Goal: Task Accomplishment & Management: Use online tool/utility

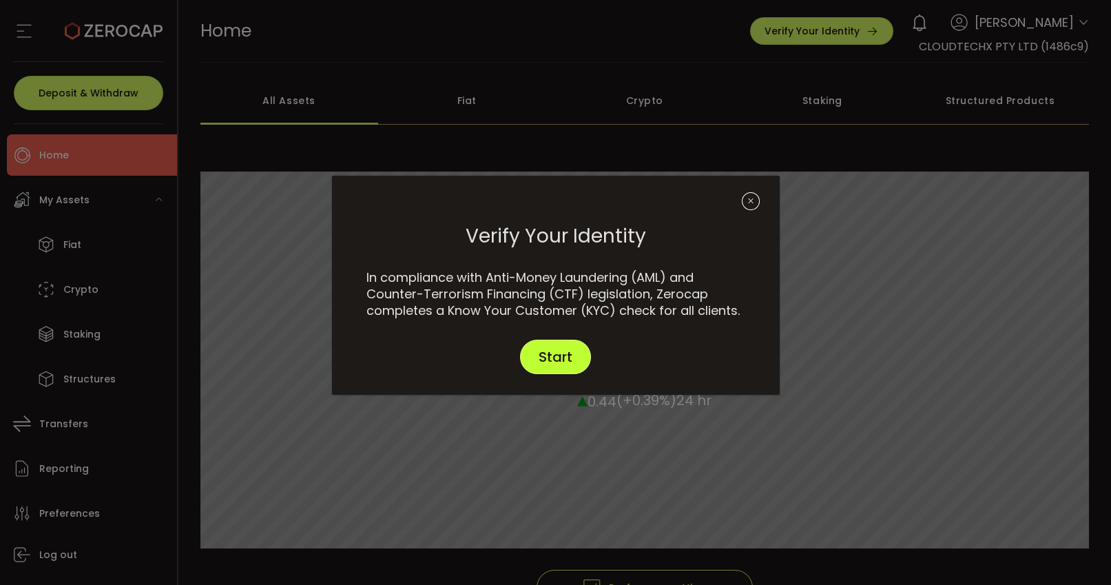
click at [550, 356] on span "Start" at bounding box center [556, 357] width 34 height 14
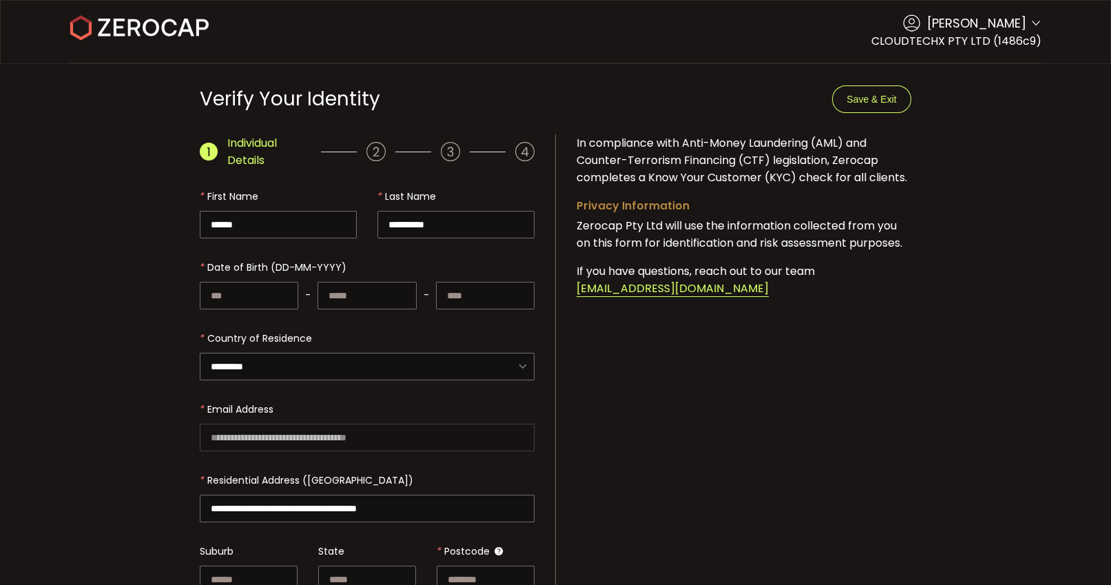
click at [892, 134] on div "**********" at bounding box center [555, 507] width 752 height 746
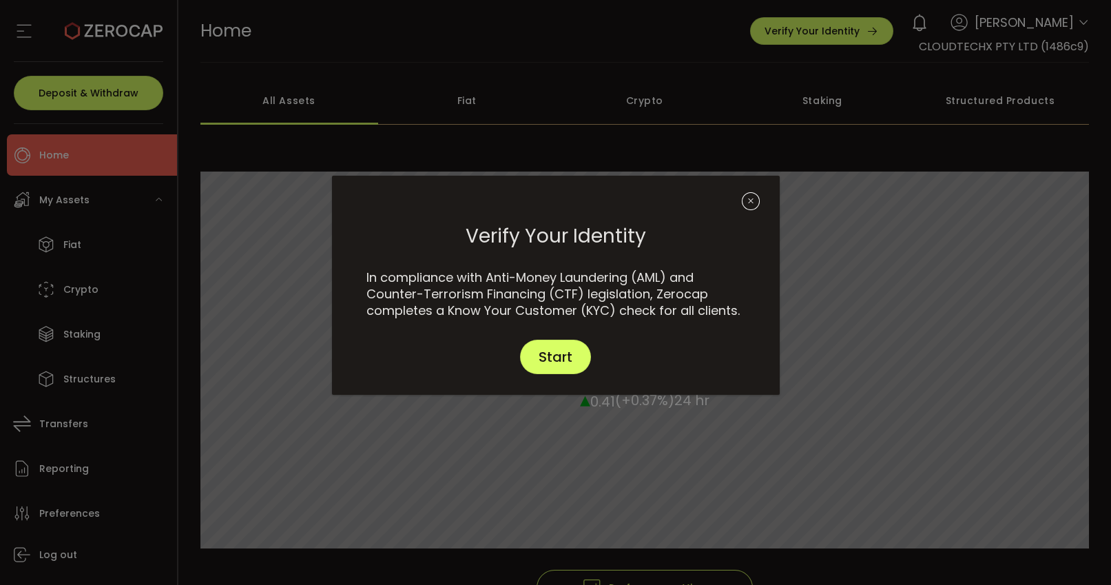
click at [83, 200] on div "Verify Your Identity In compliance with Anti-Money Laundering (AML) and Counter…" at bounding box center [555, 292] width 1111 height 585
click at [750, 198] on icon "Close" at bounding box center [751, 201] width 18 height 18
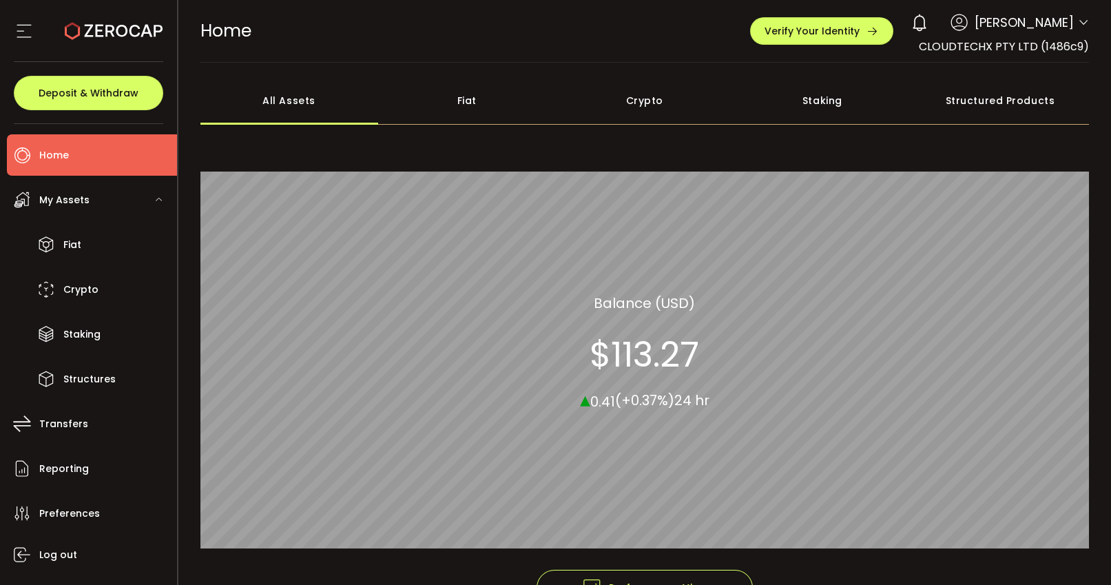
click at [96, 206] on div "My Assets" at bounding box center [92, 199] width 170 height 41
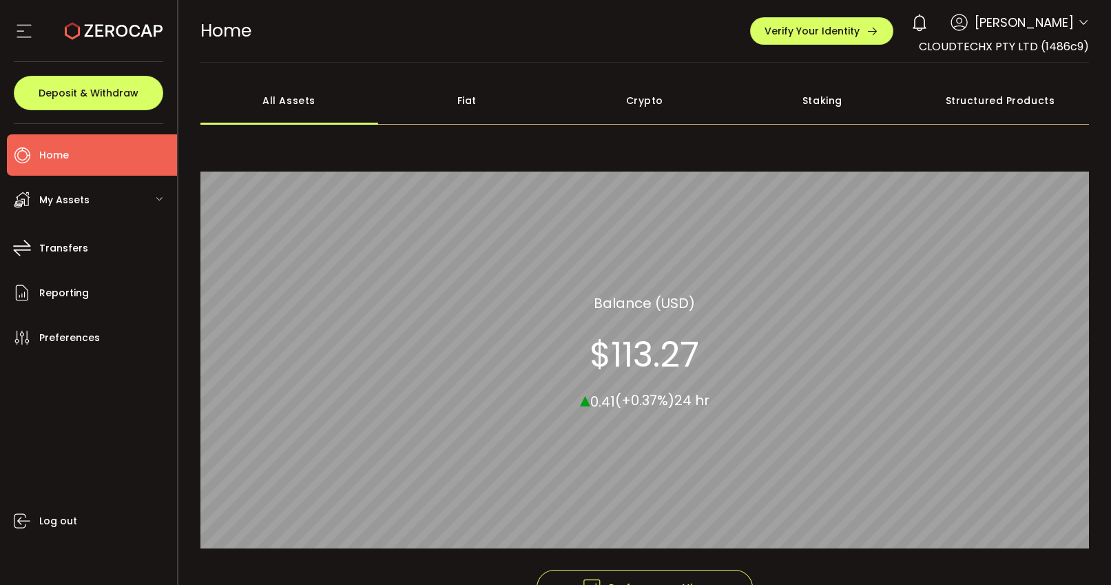
click at [92, 206] on div "My Assets" at bounding box center [92, 199] width 170 height 41
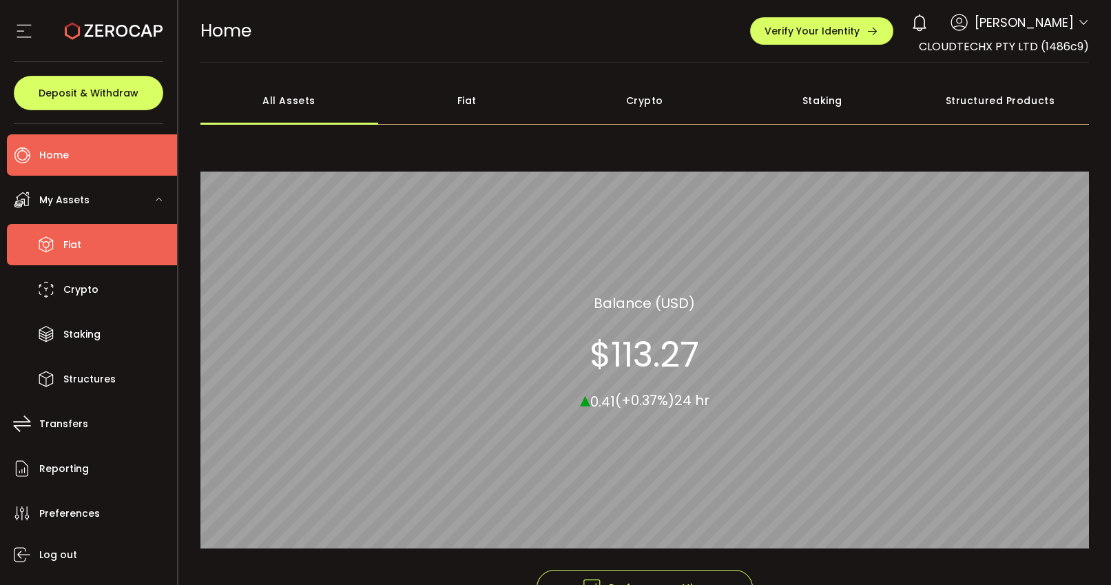
click at [96, 238] on li "Fiat" at bounding box center [92, 244] width 170 height 41
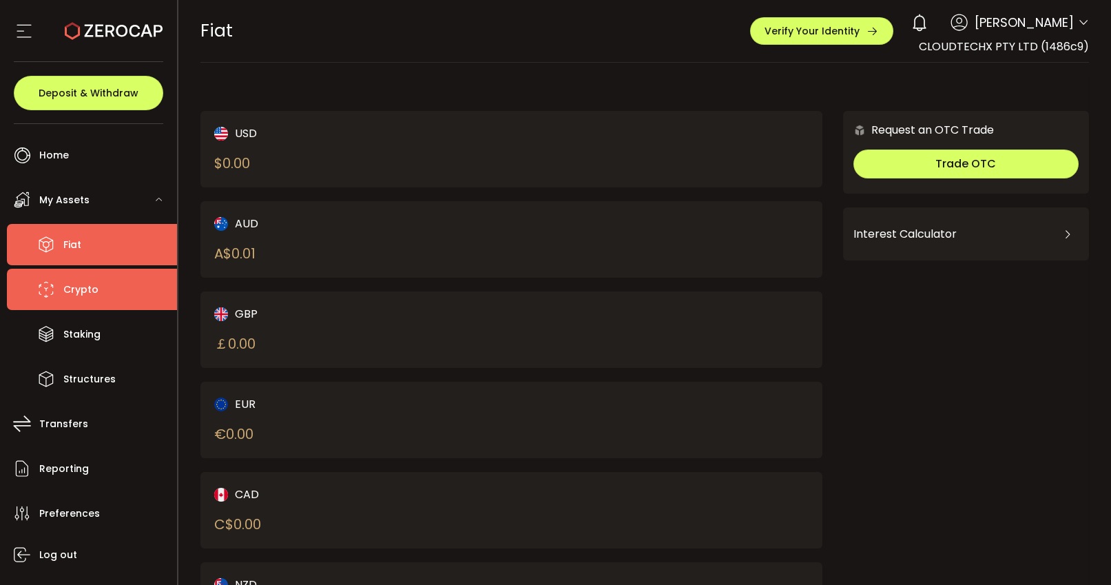
click at [91, 282] on span "Crypto" at bounding box center [80, 290] width 35 height 20
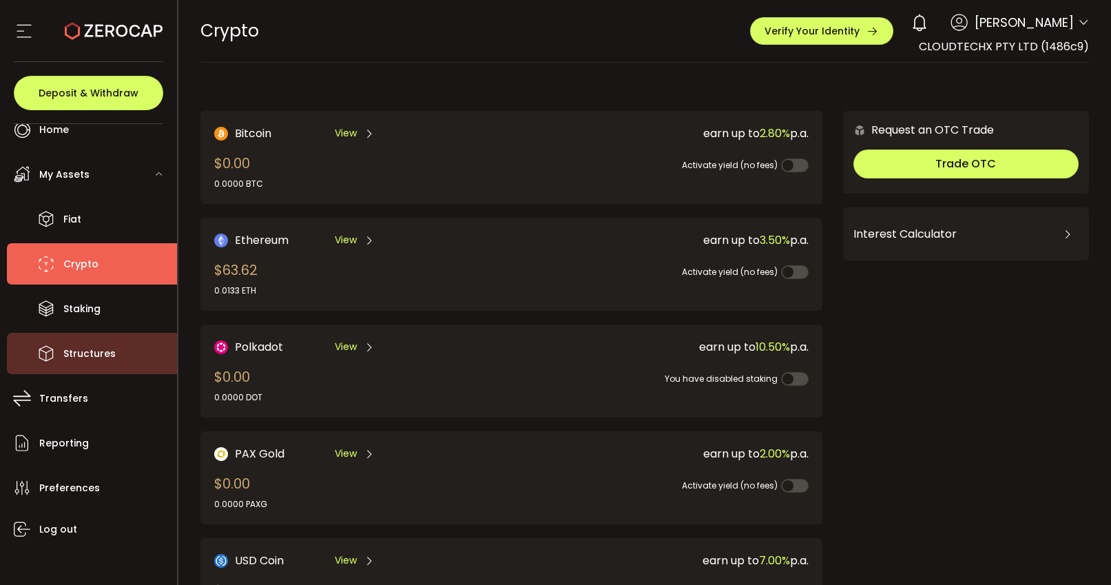
scroll to position [34, 0]
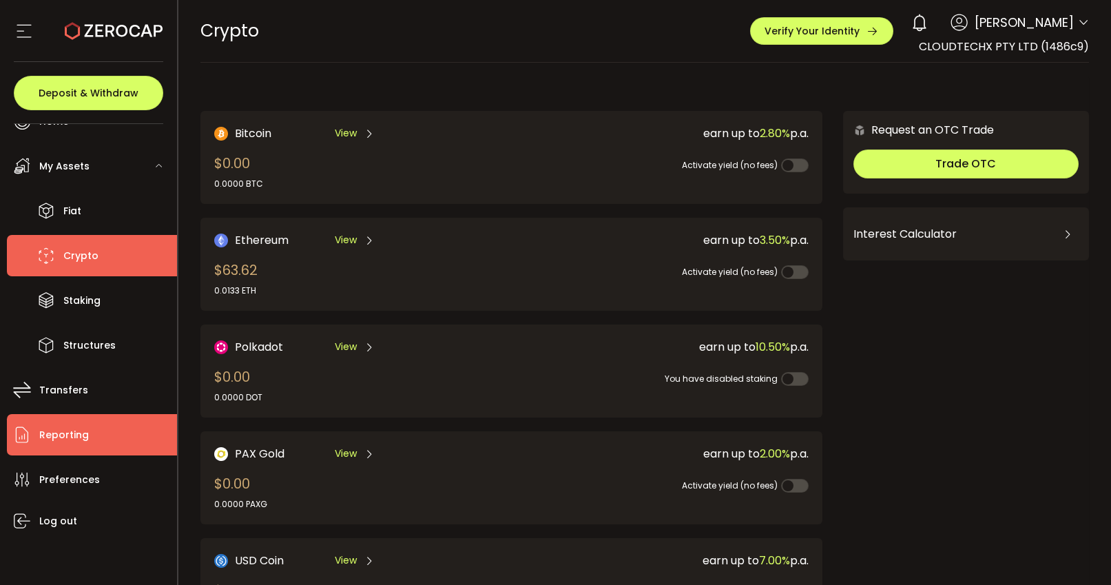
click at [99, 437] on li "Reporting" at bounding box center [92, 434] width 170 height 41
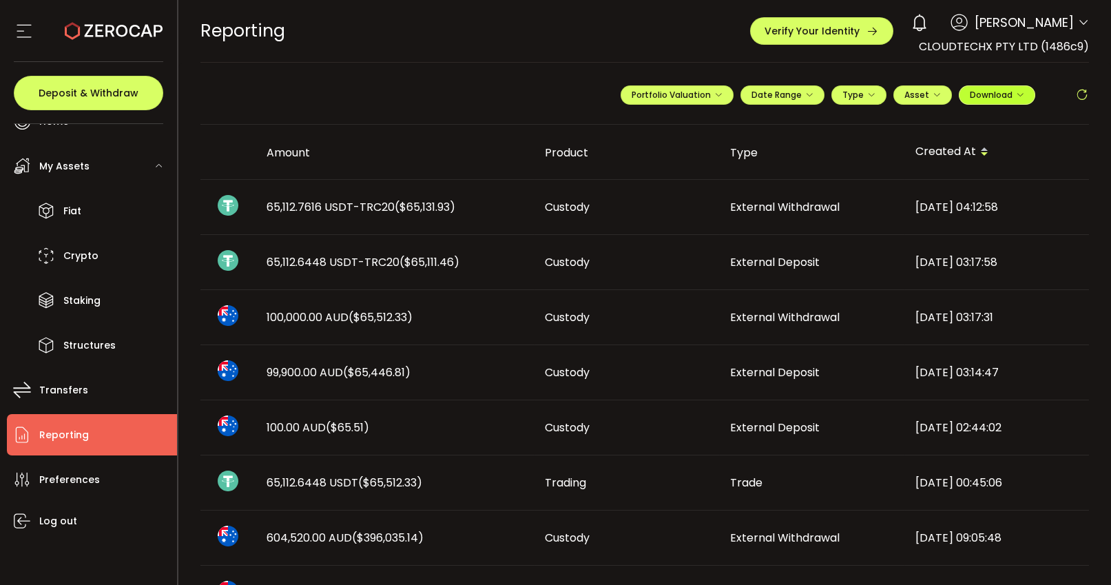
click at [1023, 92] on icon "button" at bounding box center [1020, 95] width 8 height 8
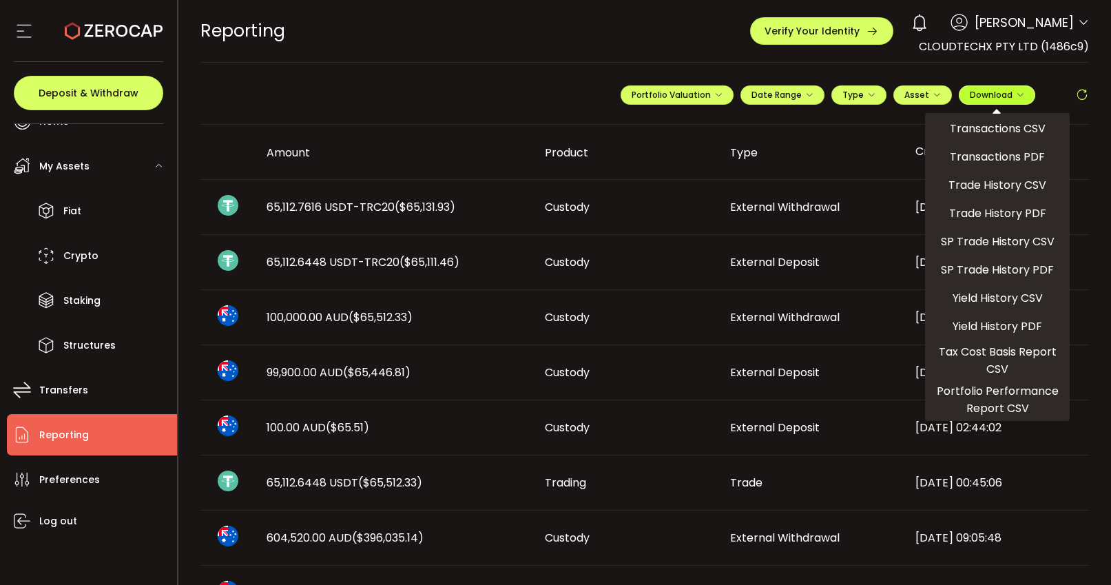
click at [1026, 92] on button "Download" at bounding box center [997, 94] width 76 height 19
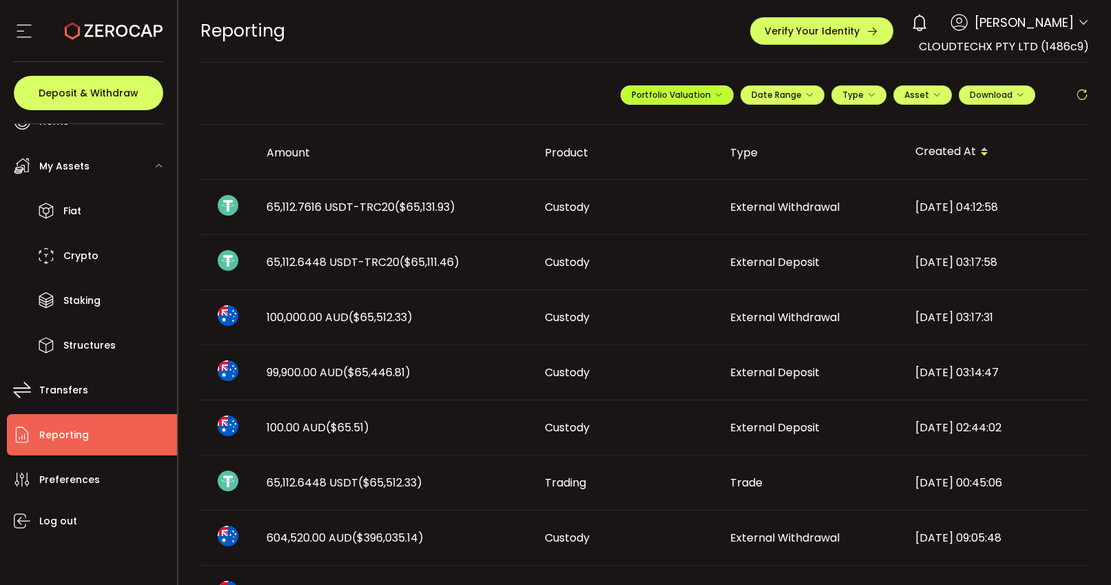
click at [718, 95] on icon "button" at bounding box center [718, 95] width 8 height 8
click at [724, 94] on button "Portfolio Valuation" at bounding box center [677, 94] width 113 height 19
click at [61, 167] on span "My Assets" at bounding box center [64, 166] width 50 height 20
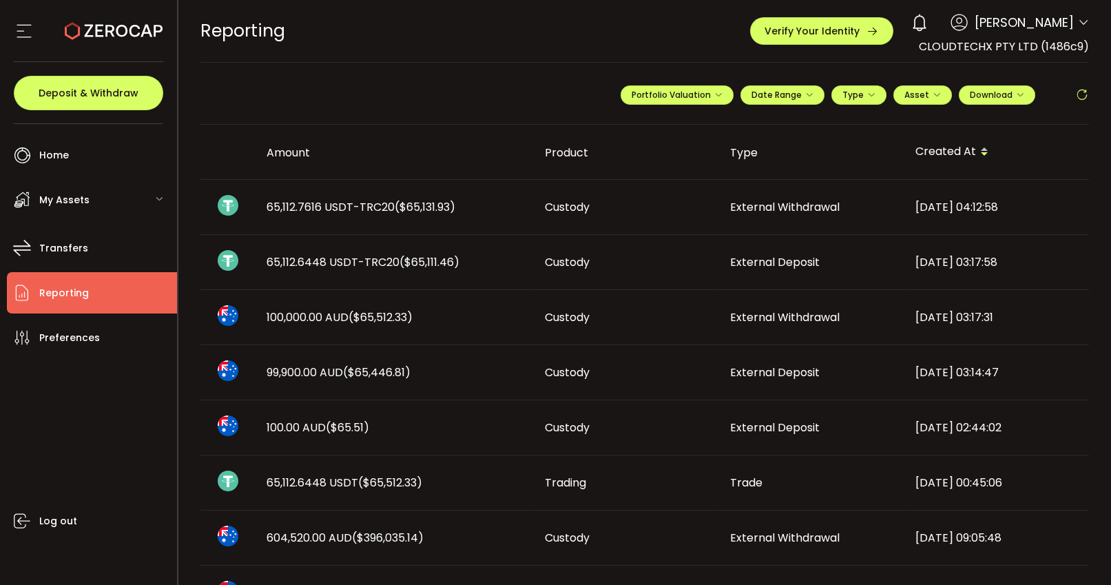
click at [63, 194] on span "My Assets" at bounding box center [64, 200] width 50 height 20
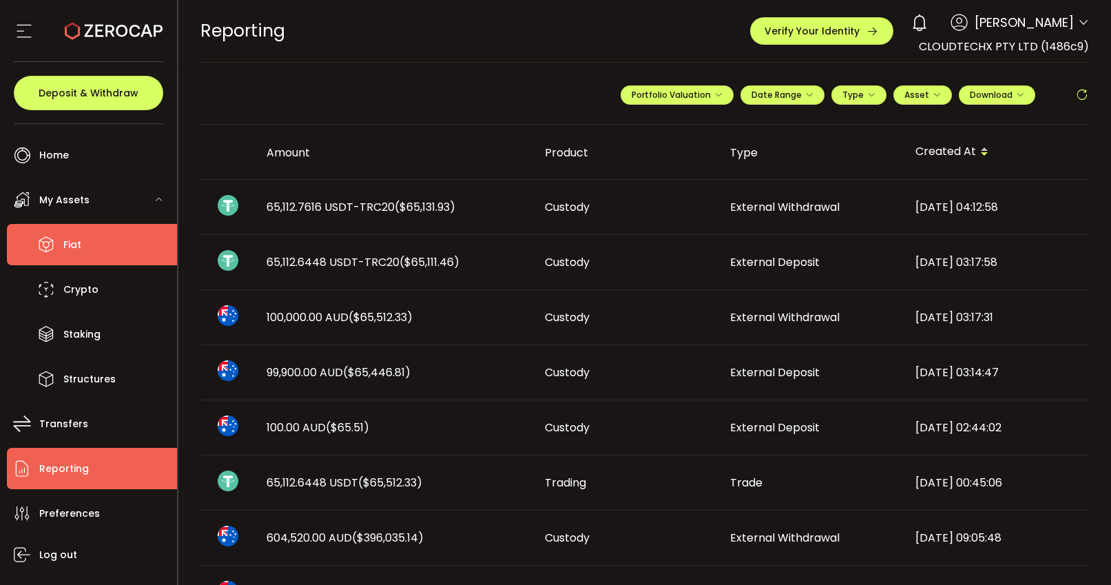
click at [70, 249] on span "Fiat" at bounding box center [72, 245] width 18 height 20
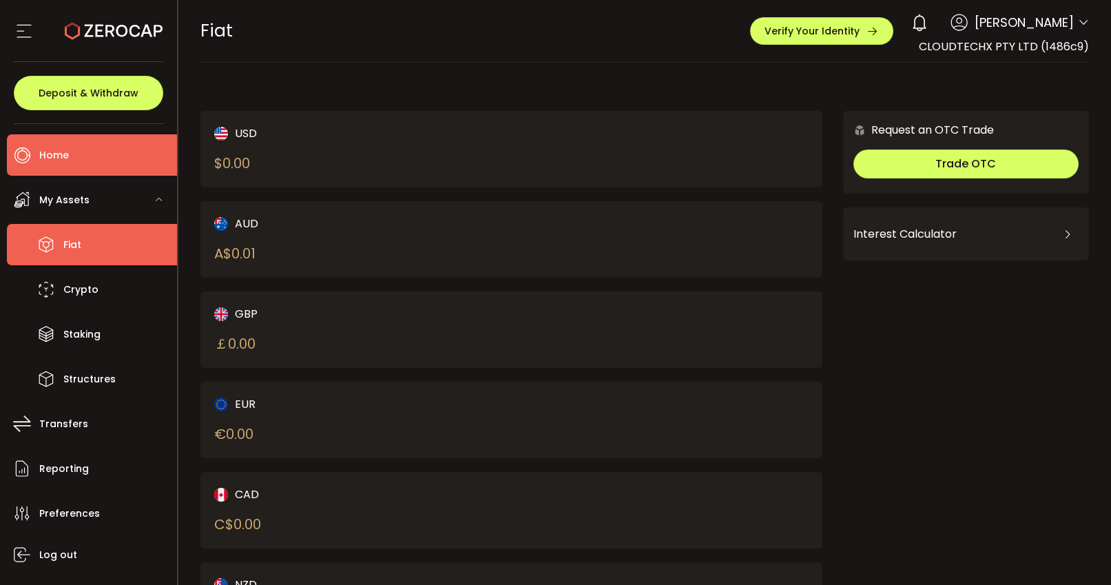
click at [80, 163] on li "Home" at bounding box center [92, 154] width 170 height 41
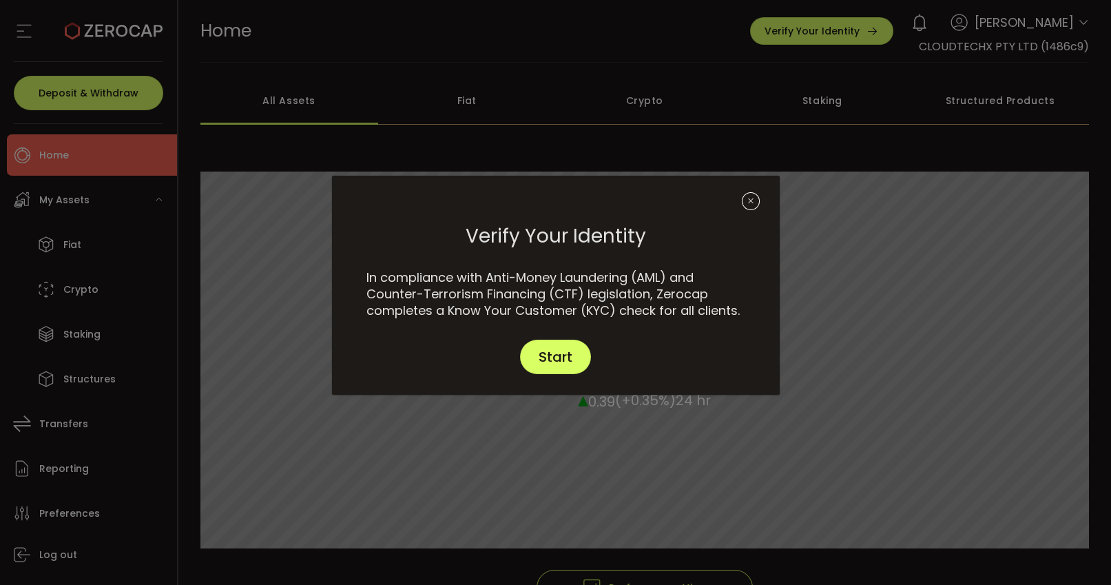
click at [763, 201] on button "Close" at bounding box center [754, 201] width 24 height 24
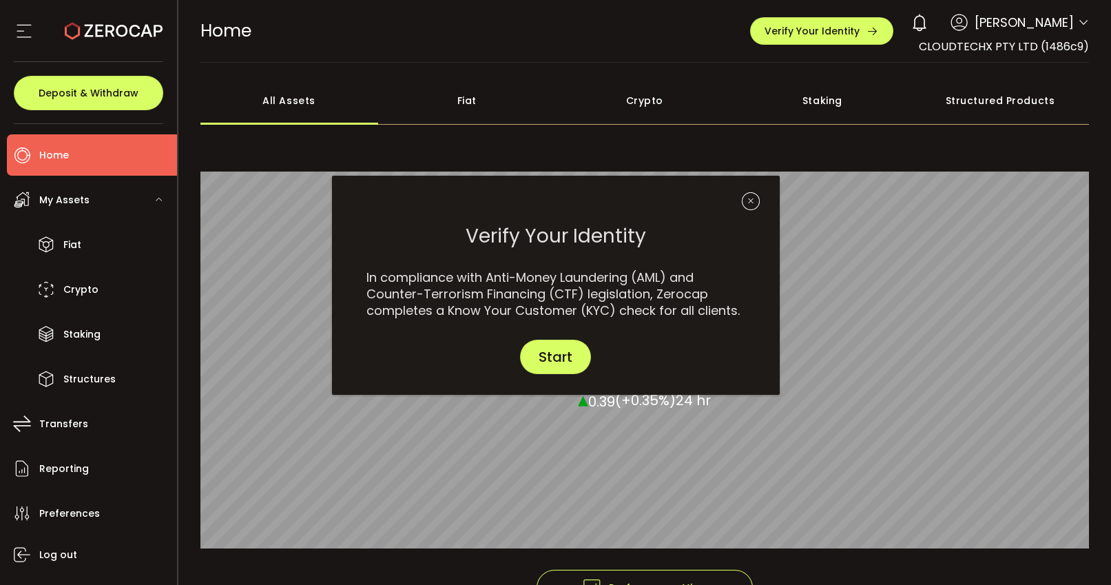
click at [753, 202] on div "dialog" at bounding box center [556, 196] width 448 height 41
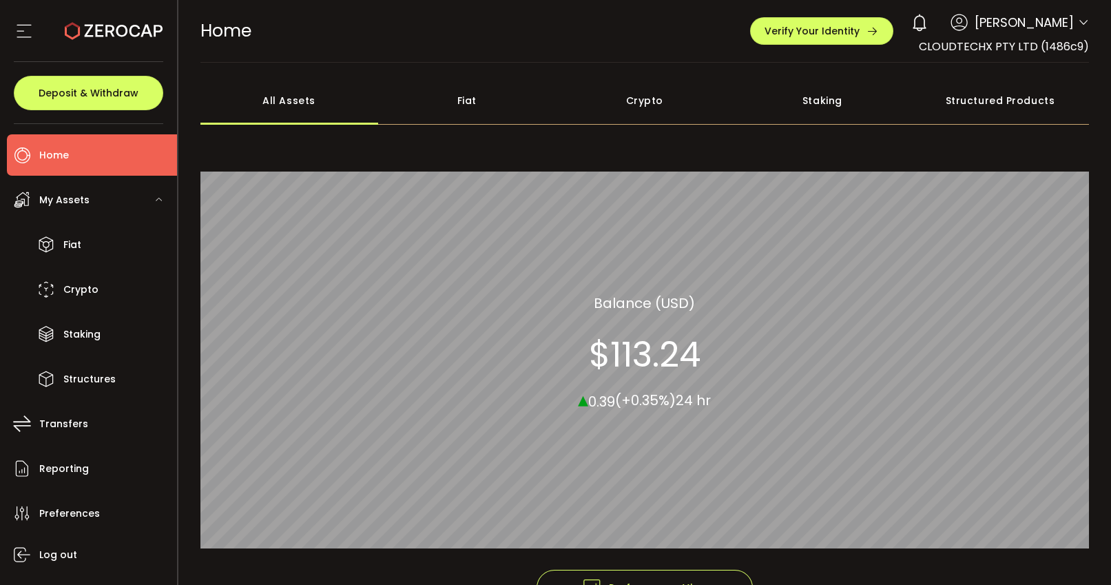
scroll to position [93, 0]
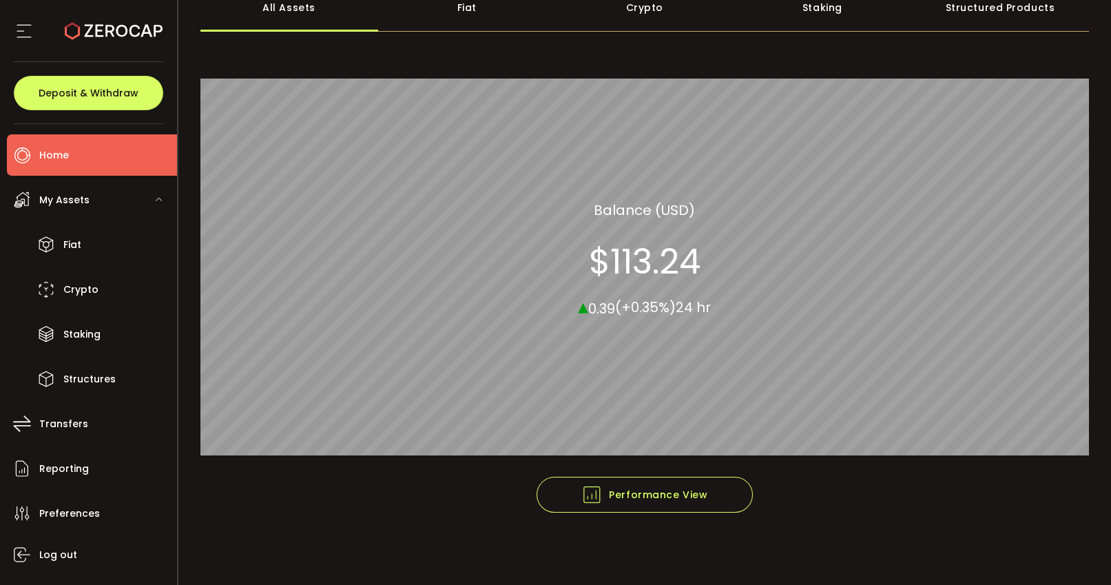
click at [112, 143] on li "Home" at bounding box center [92, 154] width 170 height 41
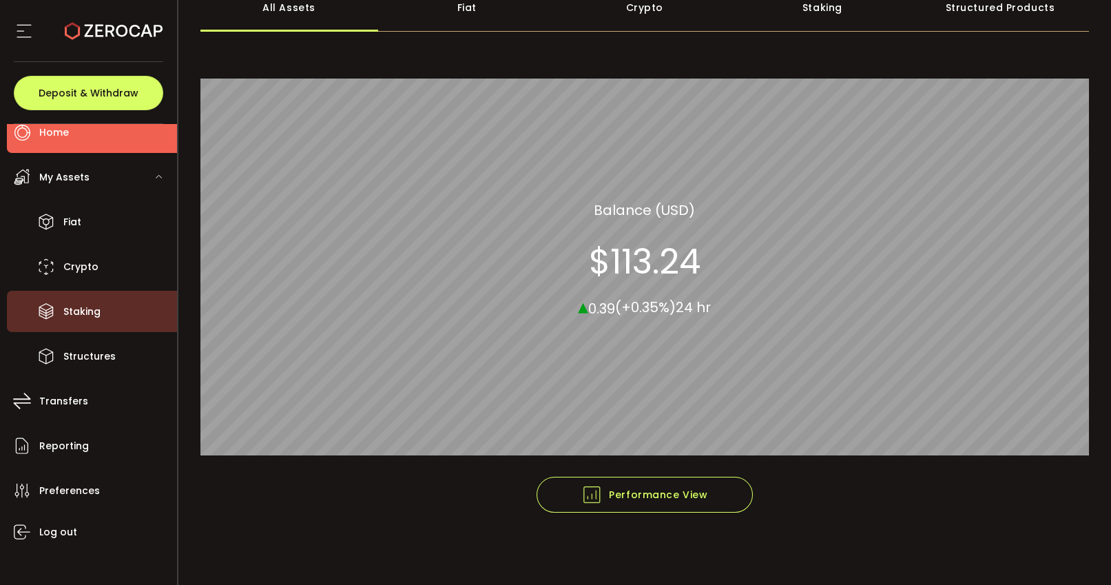
scroll to position [34, 0]
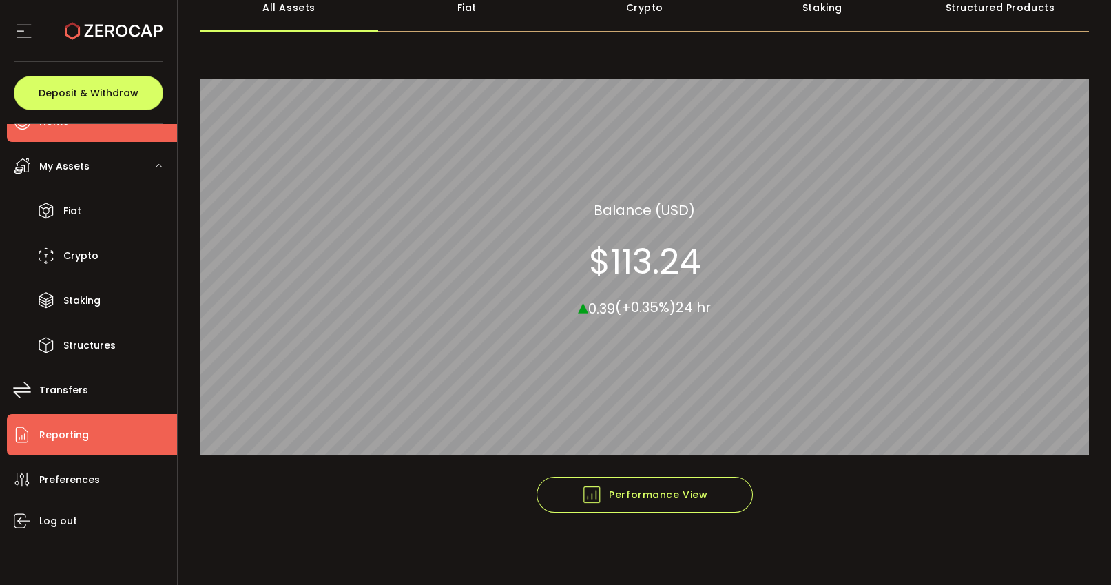
click at [70, 446] on li "Reporting" at bounding box center [92, 434] width 170 height 41
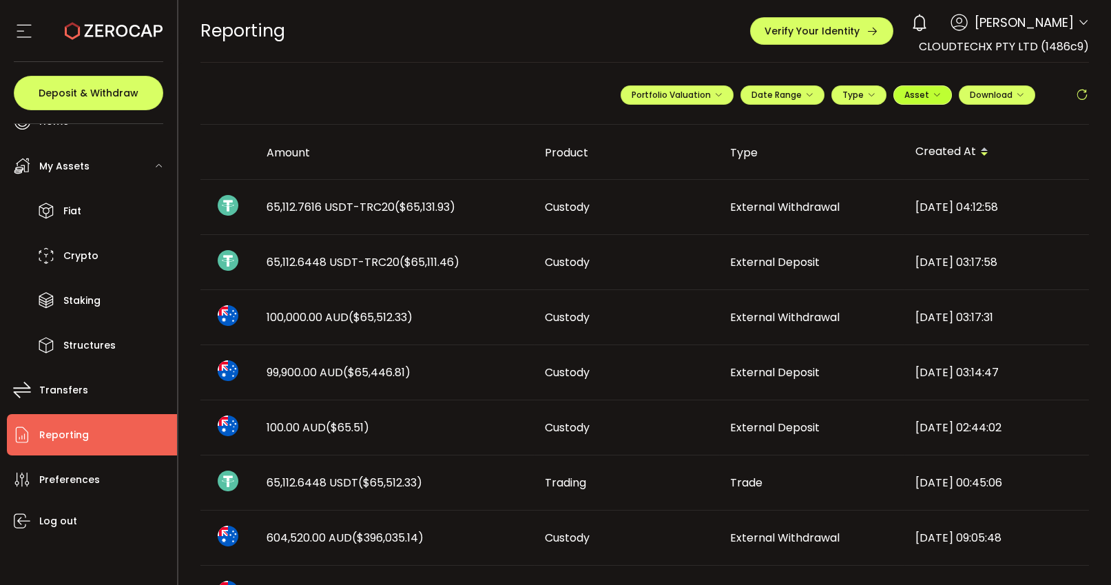
click at [939, 98] on icon "button" at bounding box center [936, 95] width 8 height 8
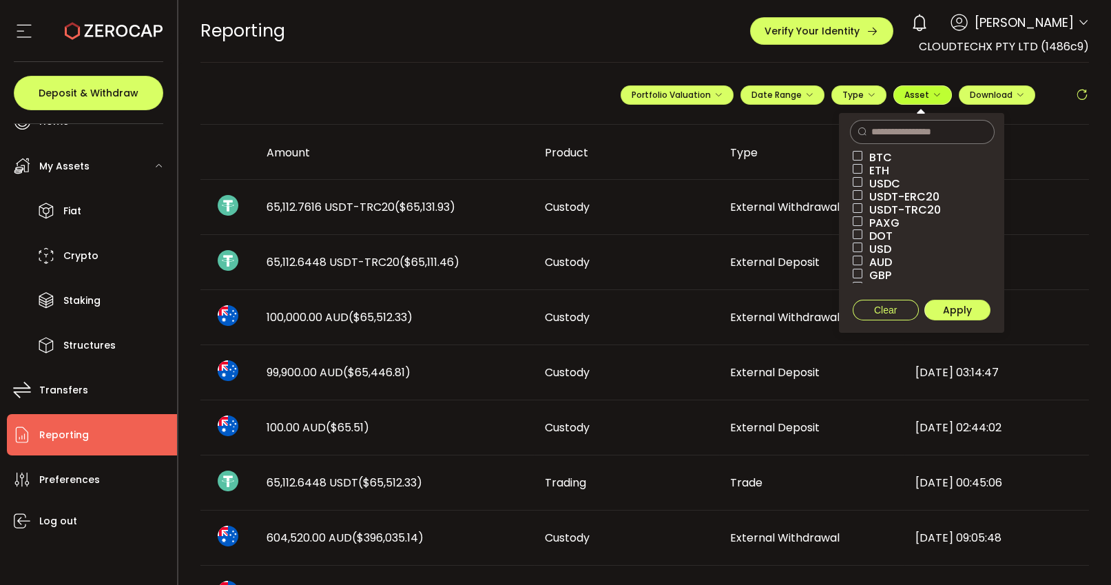
click at [937, 97] on icon "button" at bounding box center [936, 95] width 8 height 8
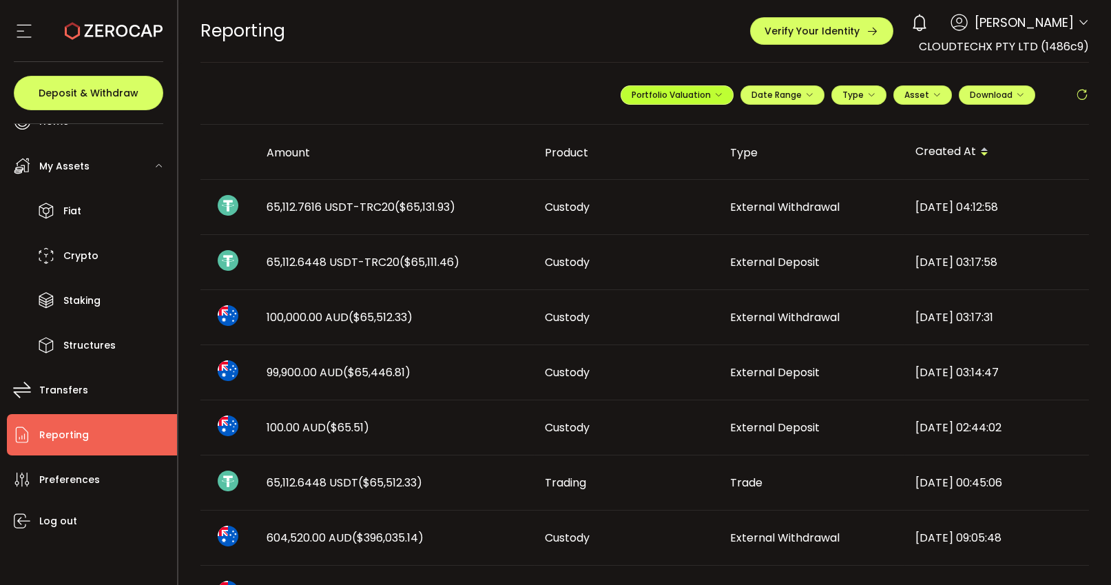
click at [700, 94] on span "Portfolio Valuation" at bounding box center [677, 95] width 91 height 12
click at [715, 91] on span "Portfolio Valuation" at bounding box center [677, 95] width 91 height 12
click at [720, 99] on icon "button" at bounding box center [718, 95] width 8 height 8
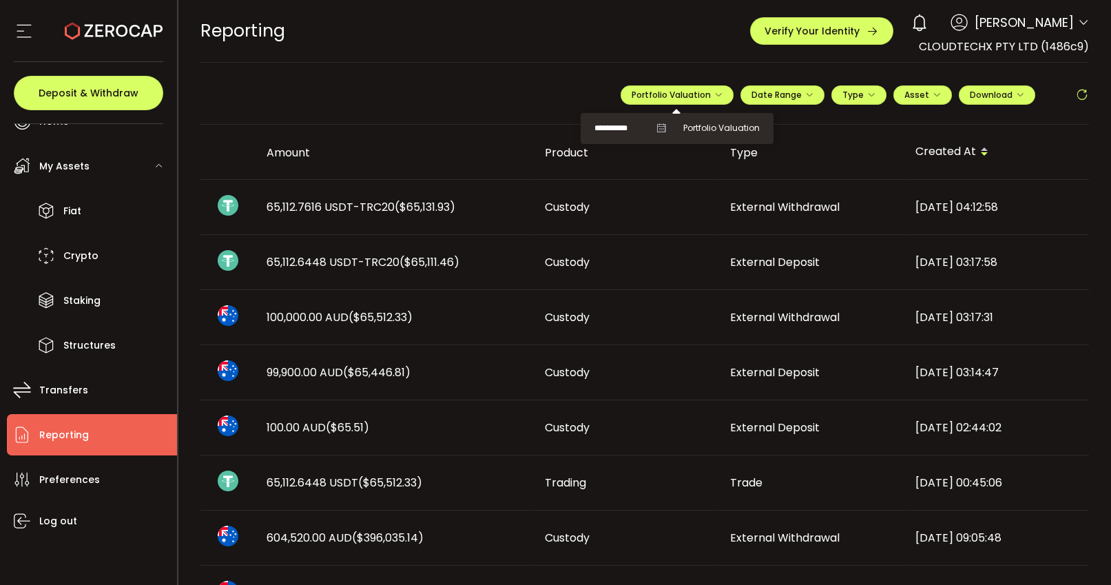
click at [660, 129] on icon at bounding box center [661, 128] width 10 height 10
click at [625, 129] on input "**********" at bounding box center [621, 128] width 55 height 17
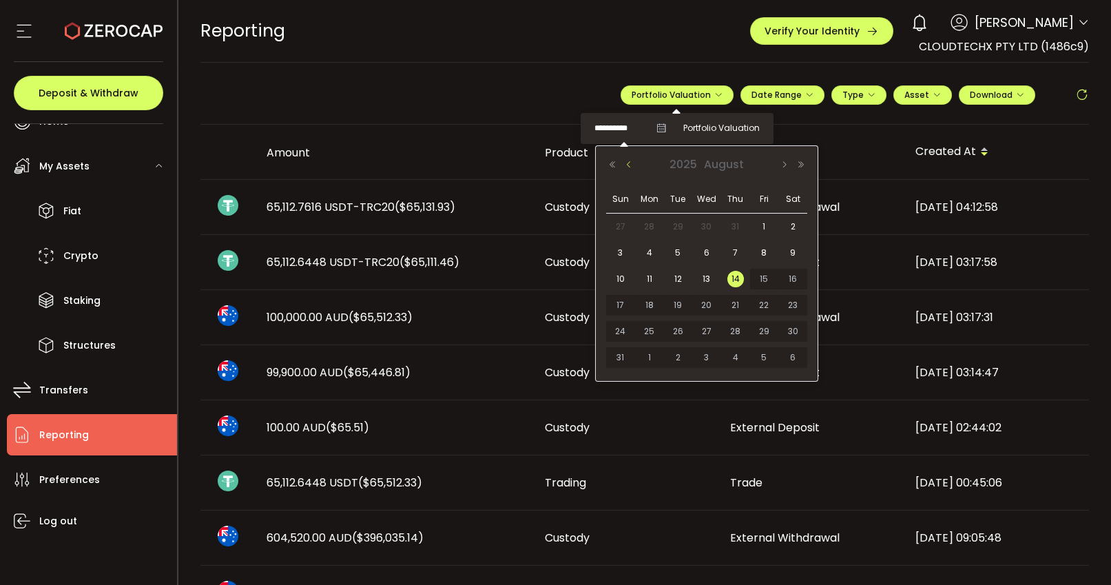
click at [625, 162] on button "Previous Month" at bounding box center [629, 165] width 17 height 10
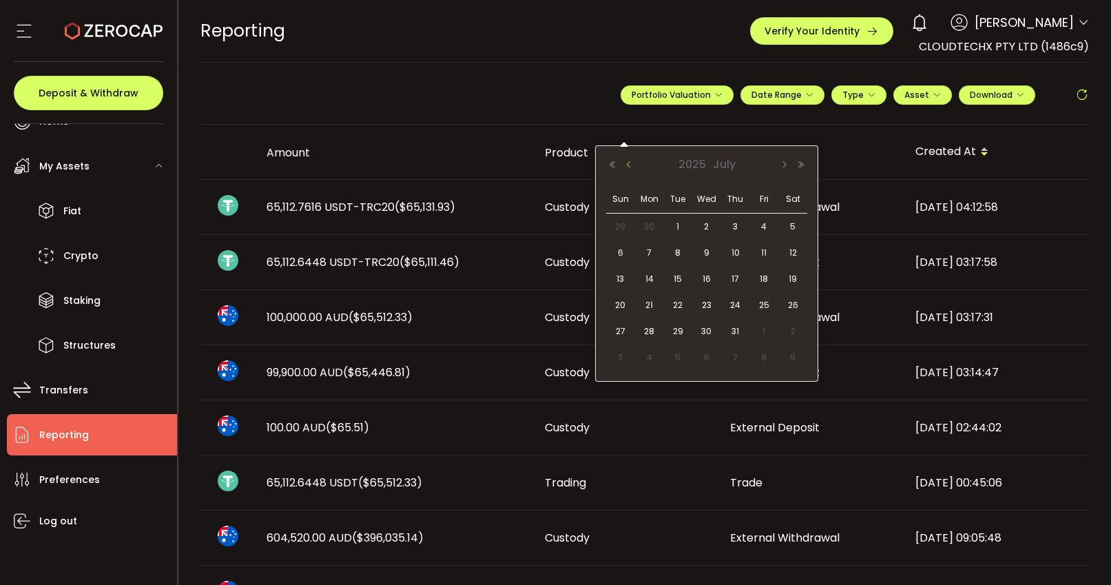
click at [625, 162] on button "Previous Month" at bounding box center [629, 165] width 17 height 10
click at [780, 164] on div "[DATE]" at bounding box center [706, 164] width 205 height 21
click at [786, 164] on button "Next Month" at bounding box center [784, 165] width 17 height 10
click at [645, 357] on span "30" at bounding box center [649, 357] width 17 height 17
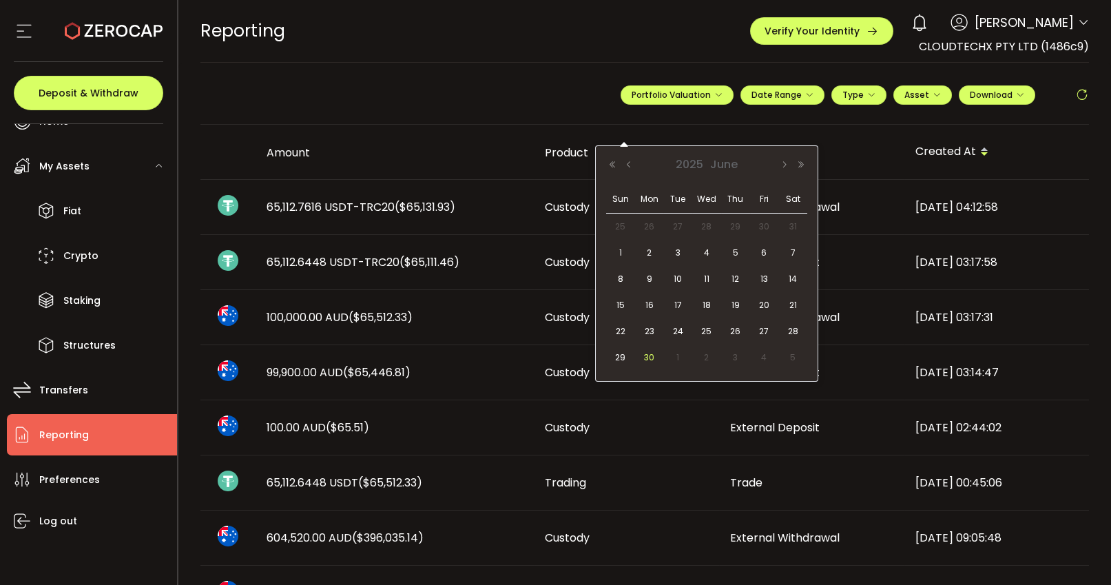
type input "**********"
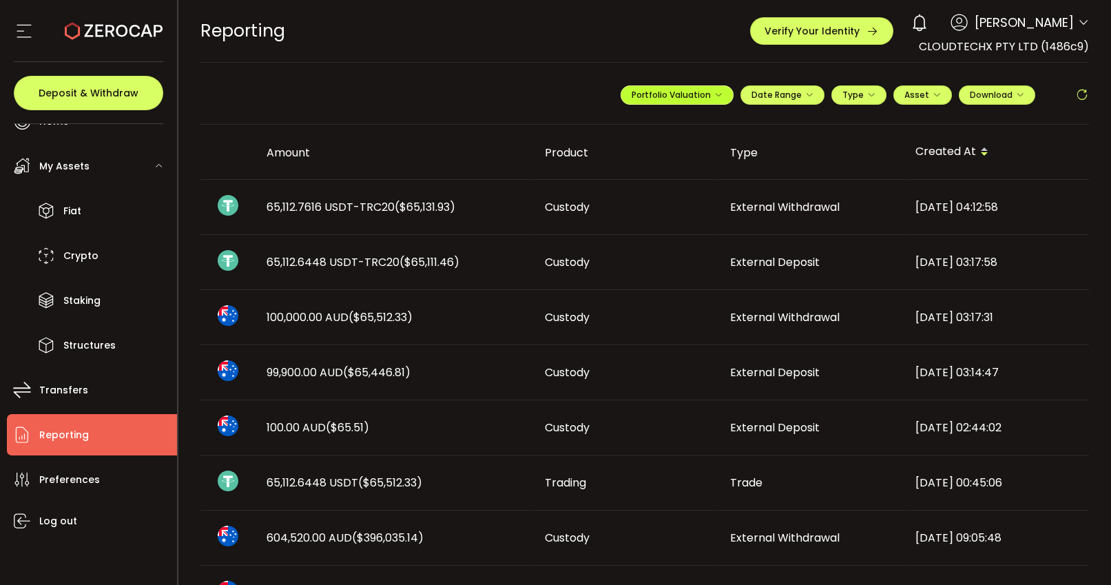
click at [717, 100] on span "Portfolio Valuation" at bounding box center [677, 95] width 91 height 12
